Goal: Find specific page/section

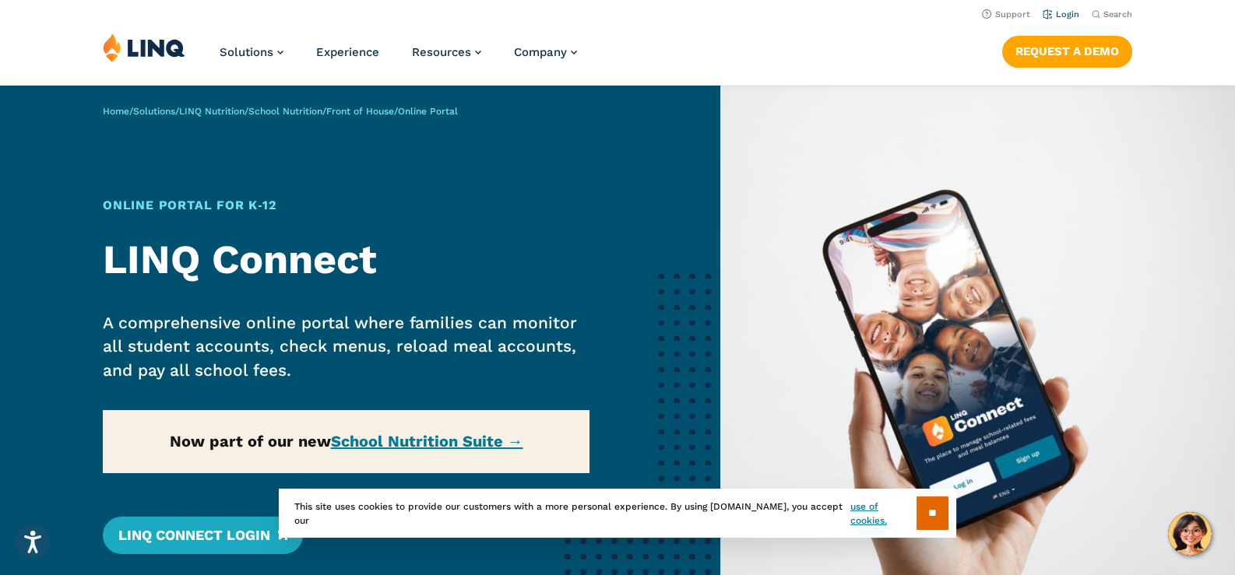
click at [1064, 15] on link "Login" at bounding box center [1061, 14] width 37 height 10
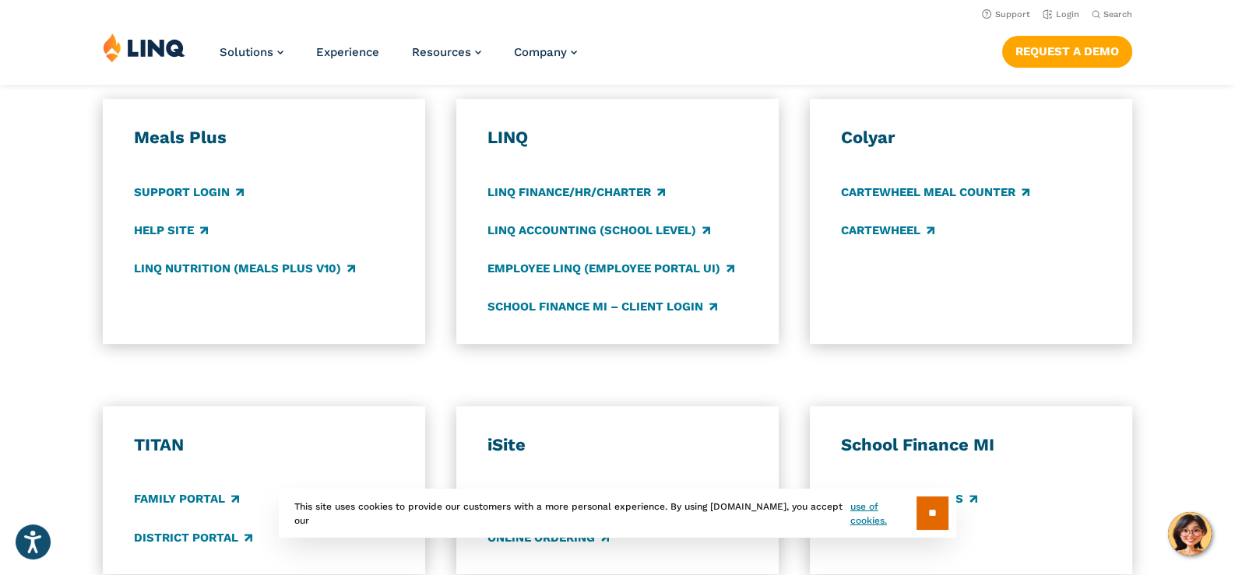
scroll to position [818, 0]
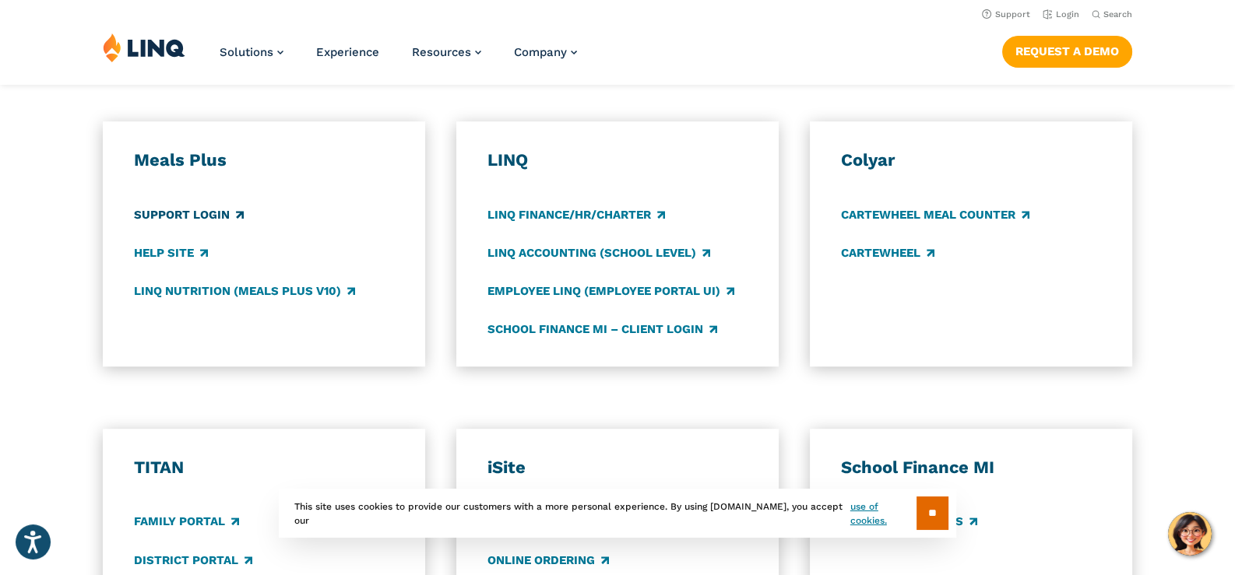
click at [161, 213] on link "Support Login" at bounding box center [189, 214] width 110 height 17
click at [192, 292] on link "LINQ Nutrition (Meals Plus v10)" at bounding box center [244, 291] width 221 height 17
